Goal: Task Accomplishment & Management: Use online tool/utility

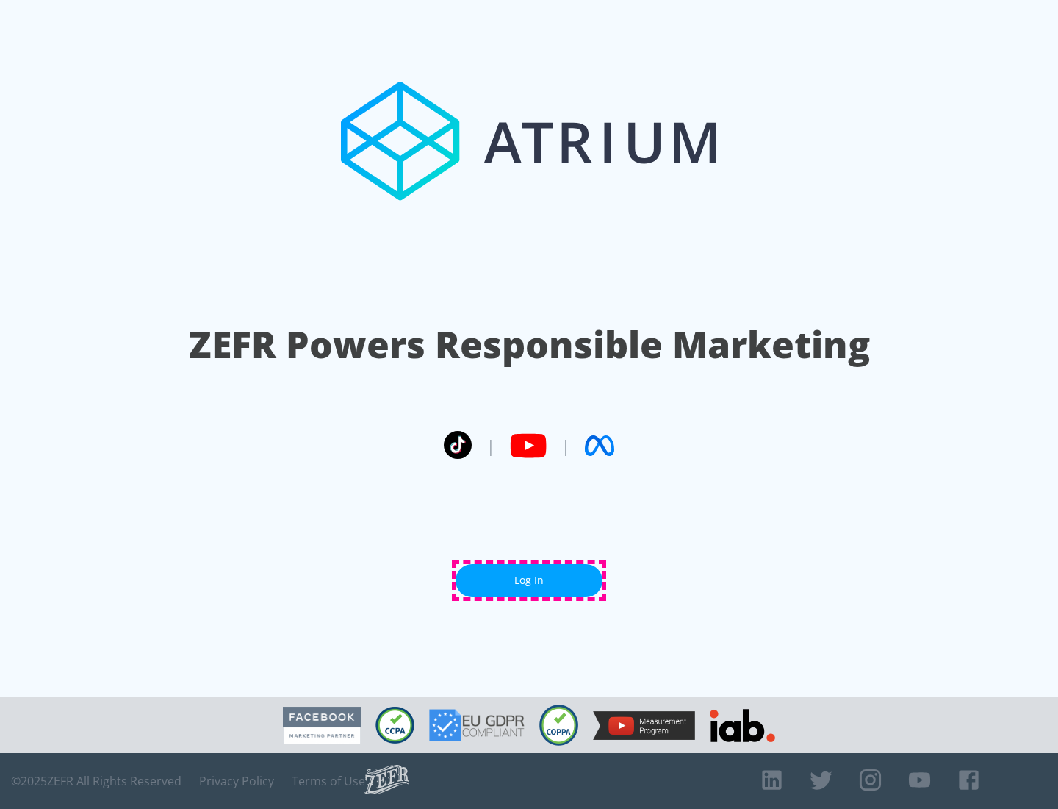
click at [529, 580] on link "Log In" at bounding box center [529, 580] width 147 height 33
